Goal: Check status: Check status

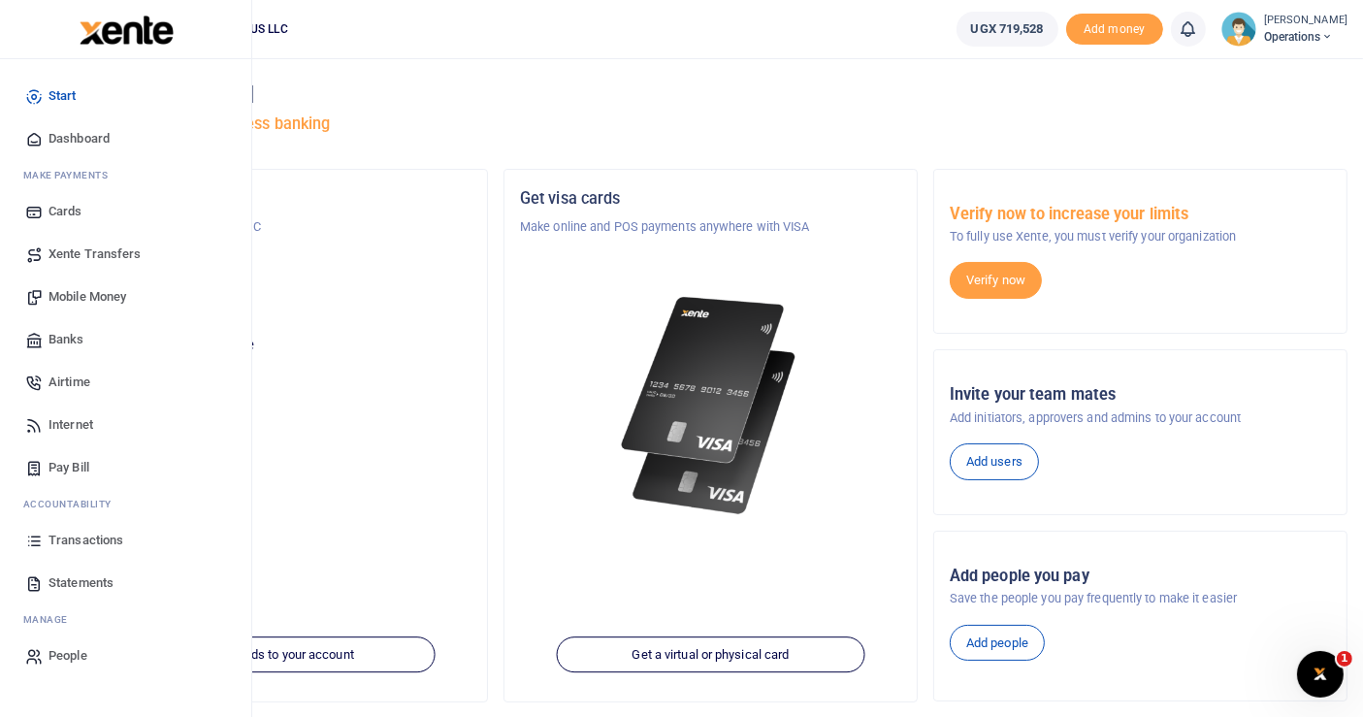
click at [78, 536] on span "Transactions" at bounding box center [86, 540] width 75 height 19
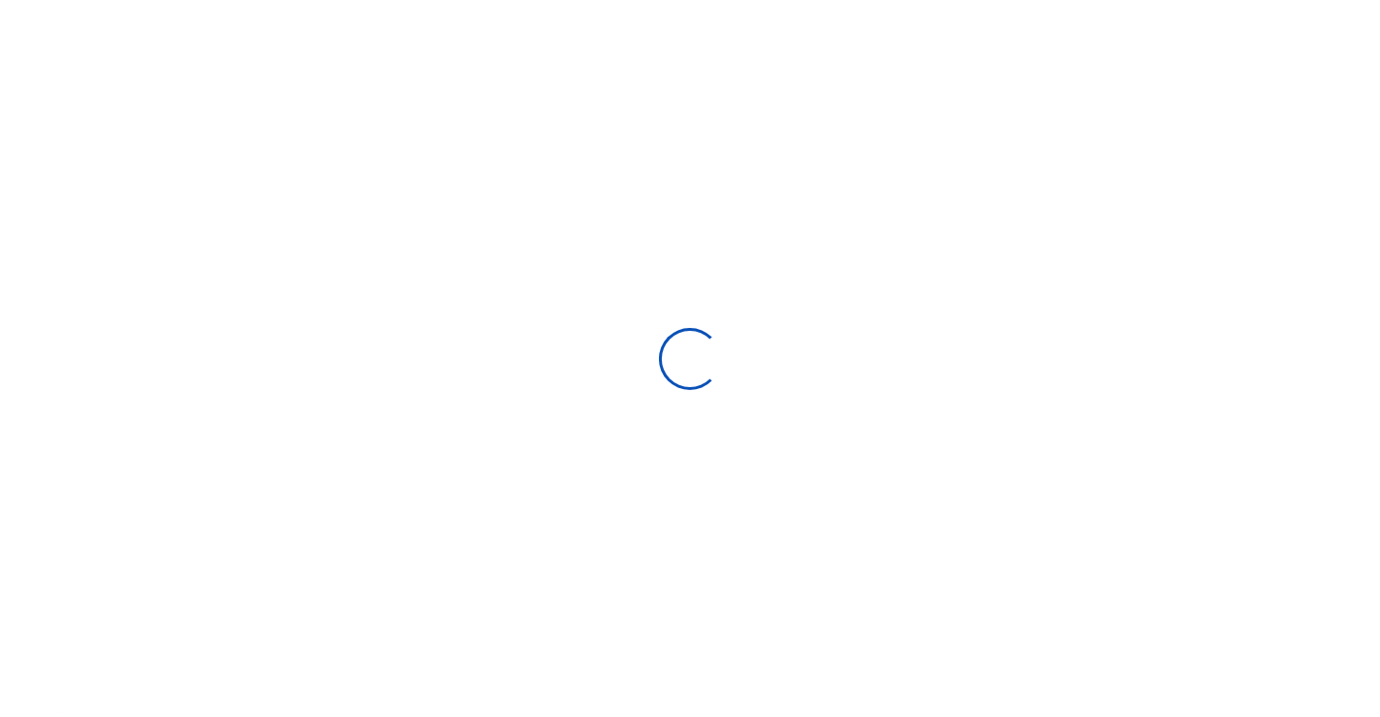
select select
type input "08/25/2025 - 09/23/2025"
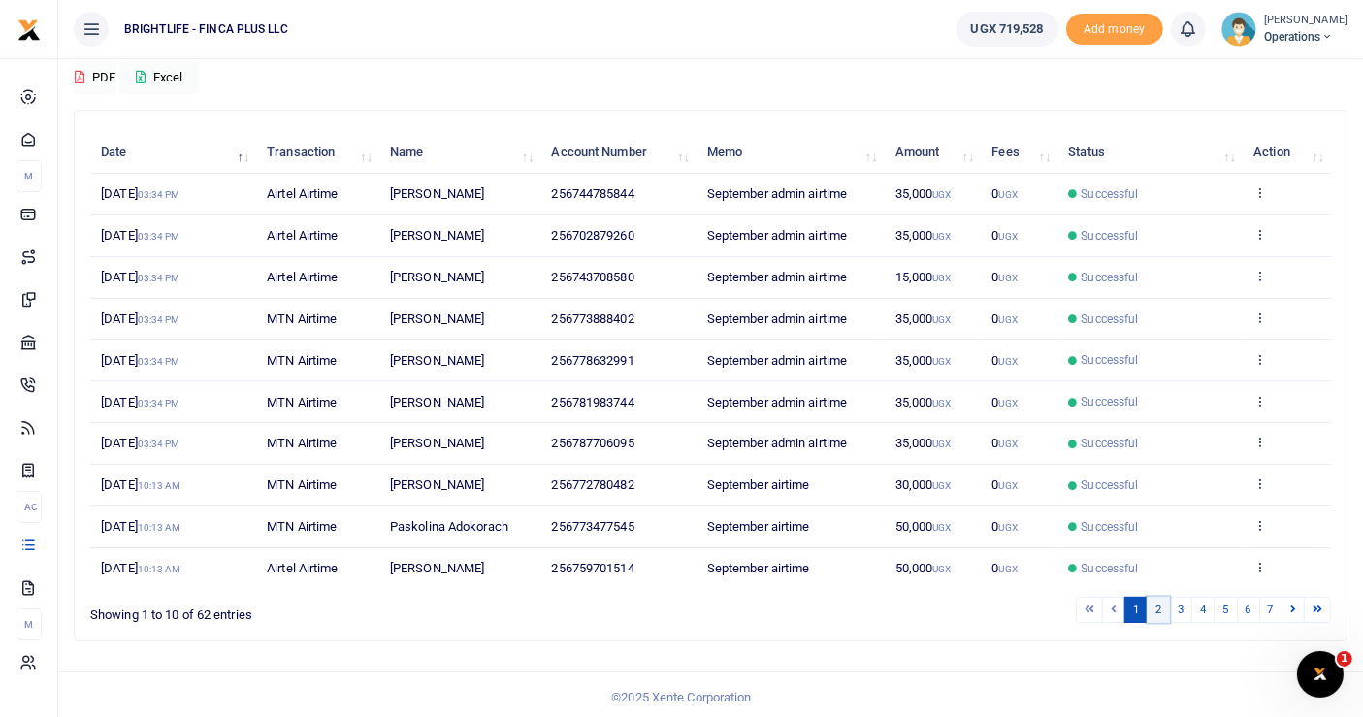
click at [1156, 600] on link "2" at bounding box center [1158, 610] width 23 height 26
click at [1138, 601] on link "1" at bounding box center [1135, 610] width 23 height 26
click at [1155, 607] on link "2" at bounding box center [1158, 610] width 23 height 26
click at [1178, 609] on link "3" at bounding box center [1180, 610] width 23 height 26
